Goal: Transaction & Acquisition: Purchase product/service

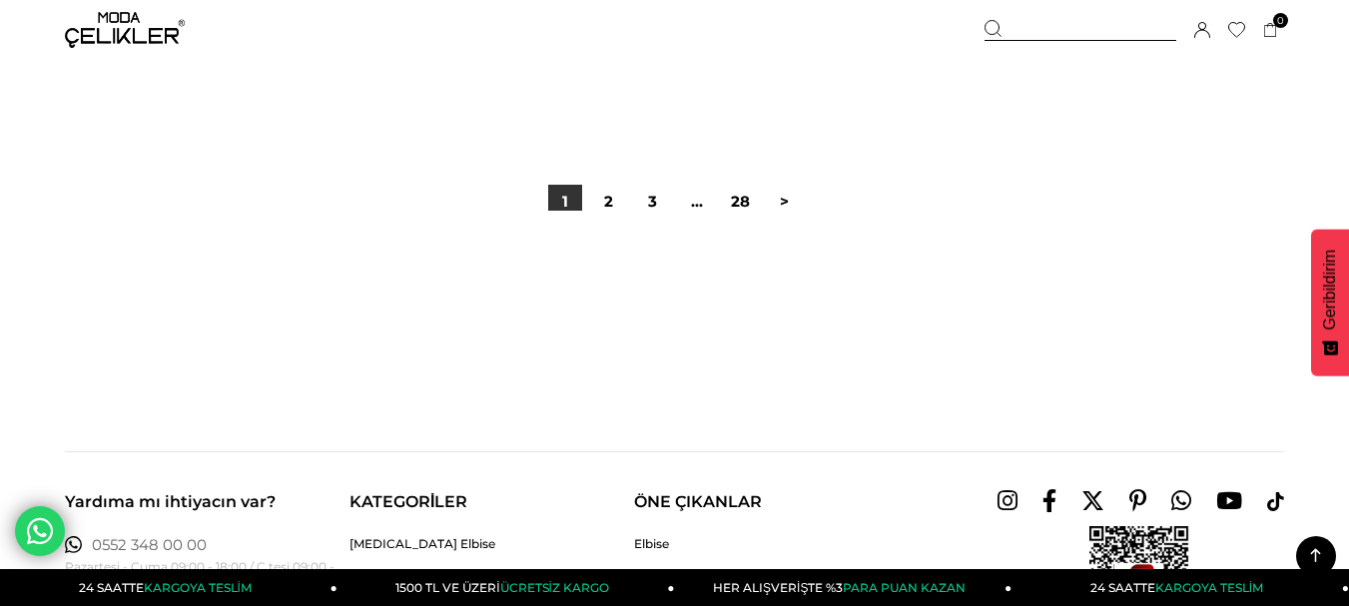
scroll to position [11181, 0]
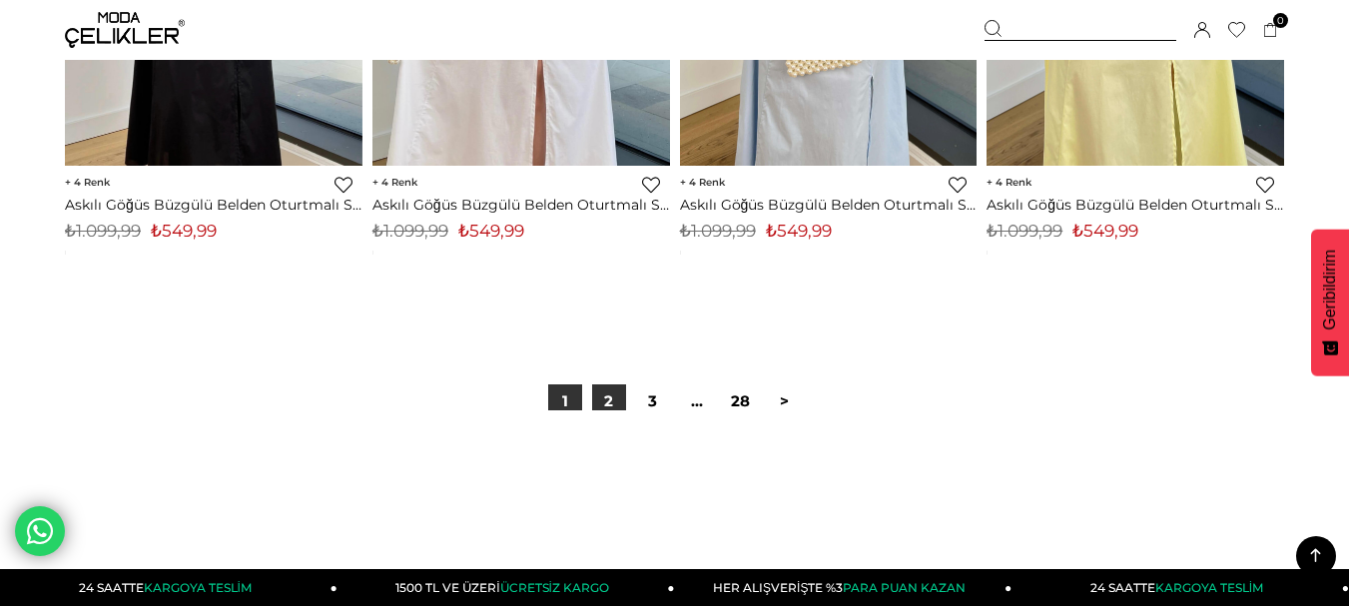
click at [605, 397] on link "2" at bounding box center [609, 401] width 34 height 34
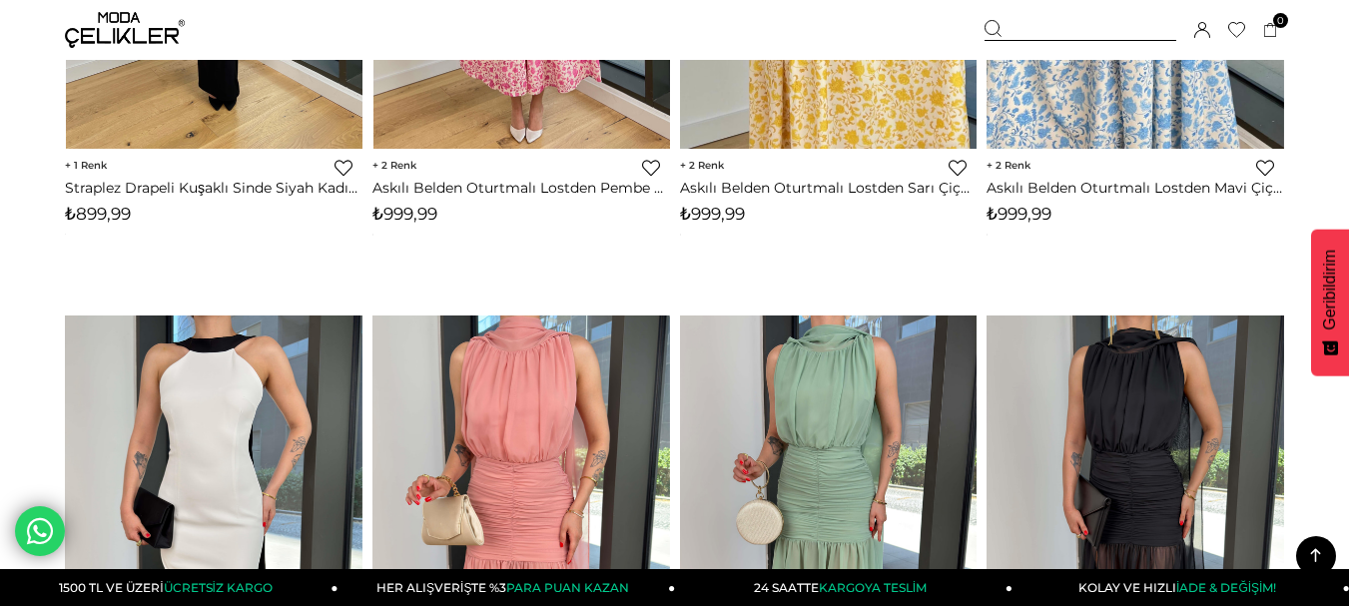
scroll to position [299, 0]
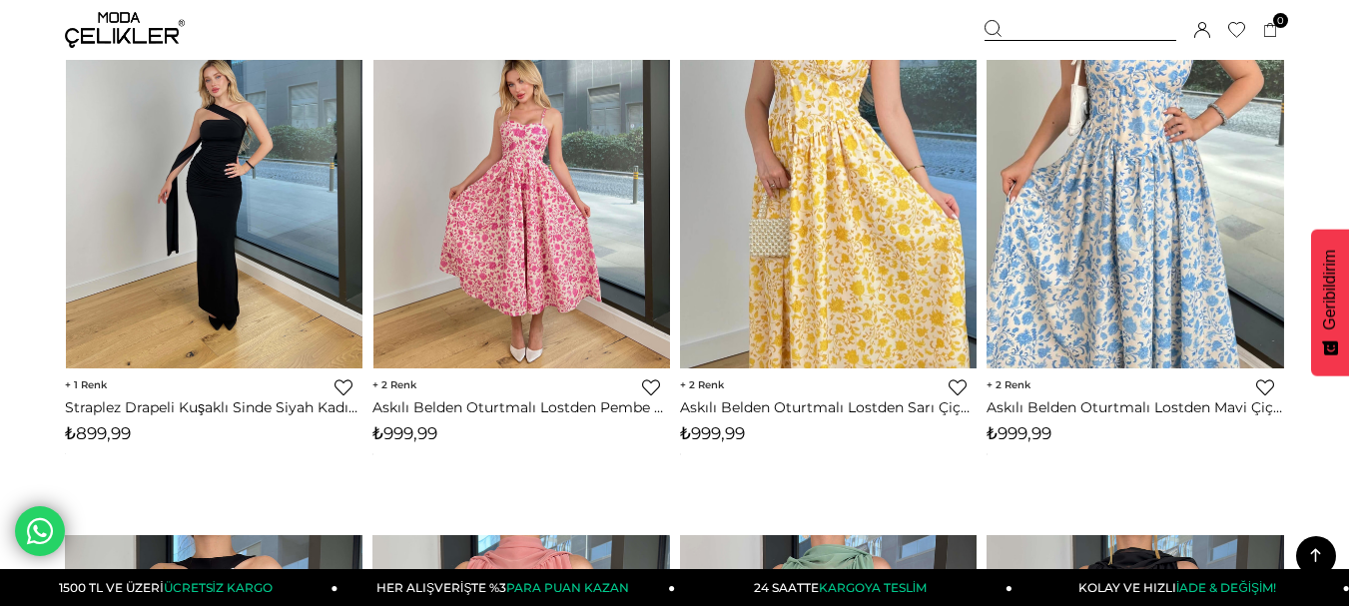
click at [191, 226] on img at bounding box center [213, 170] width 297 height 407
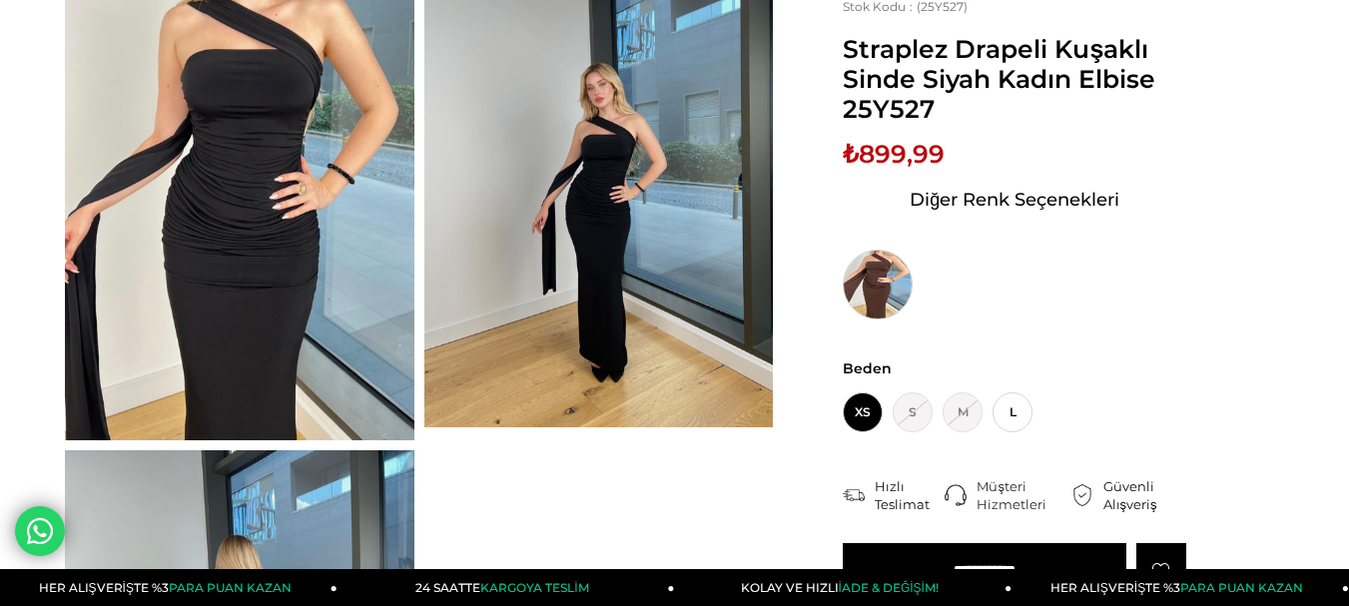
click at [883, 272] on img at bounding box center [877, 285] width 70 height 70
